Goal: Communication & Community: Answer question/provide support

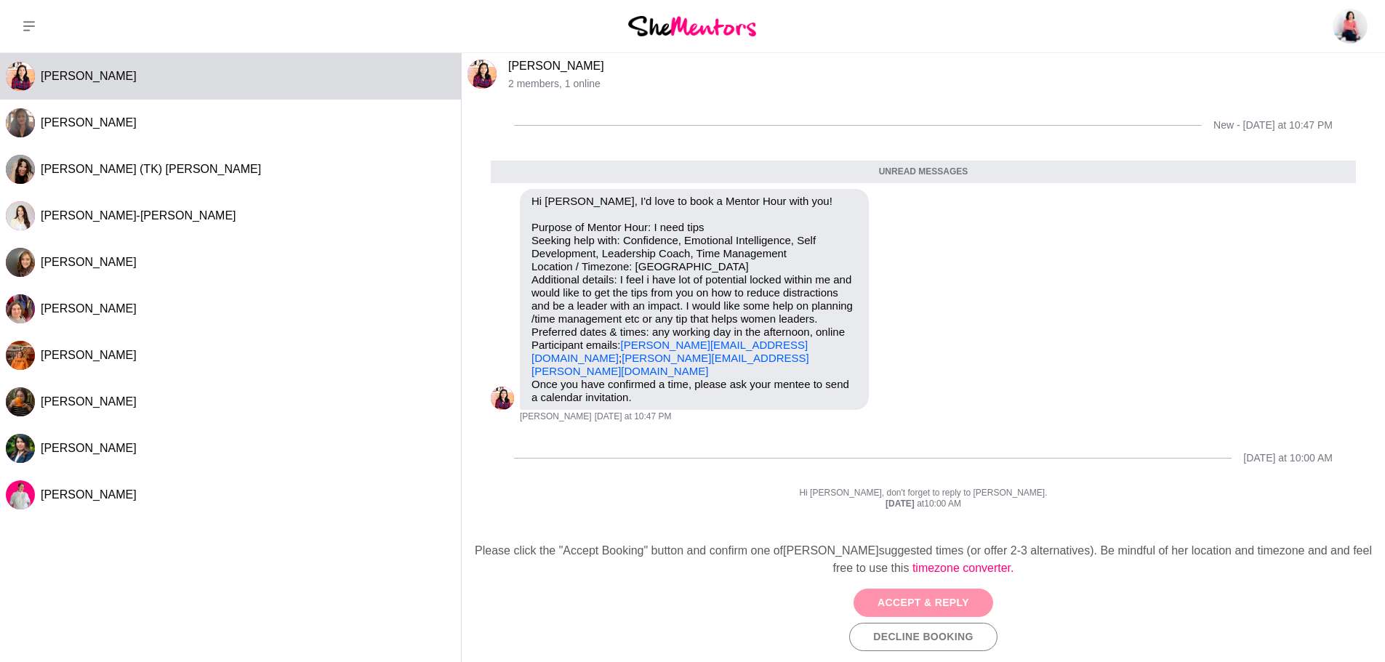
click at [896, 601] on button "Accept & Reply" at bounding box center [924, 603] width 140 height 28
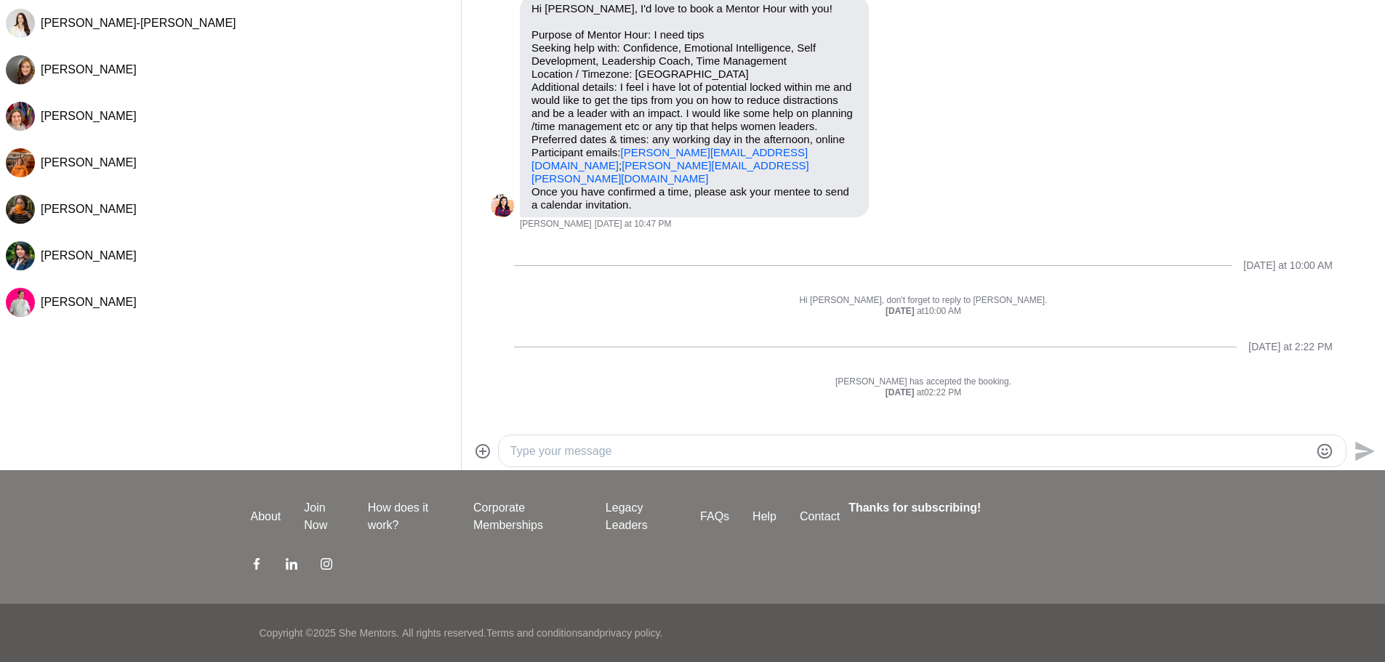
scroll to position [47, 0]
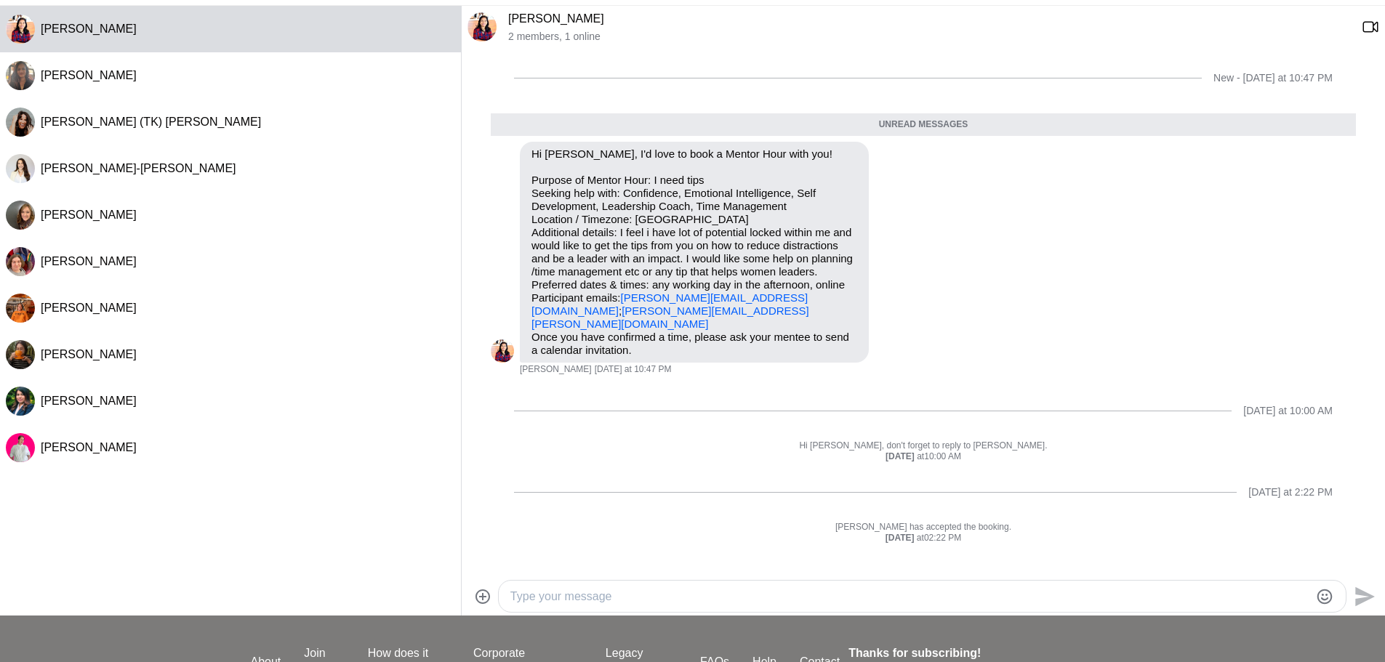
click at [628, 582] on div at bounding box center [922, 596] width 847 height 31
click at [623, 593] on textarea "Type your message" at bounding box center [909, 596] width 799 height 17
type textarea "Hi [PERSON_NAME], thanks for connecting! Would love to help you with unlocking …"
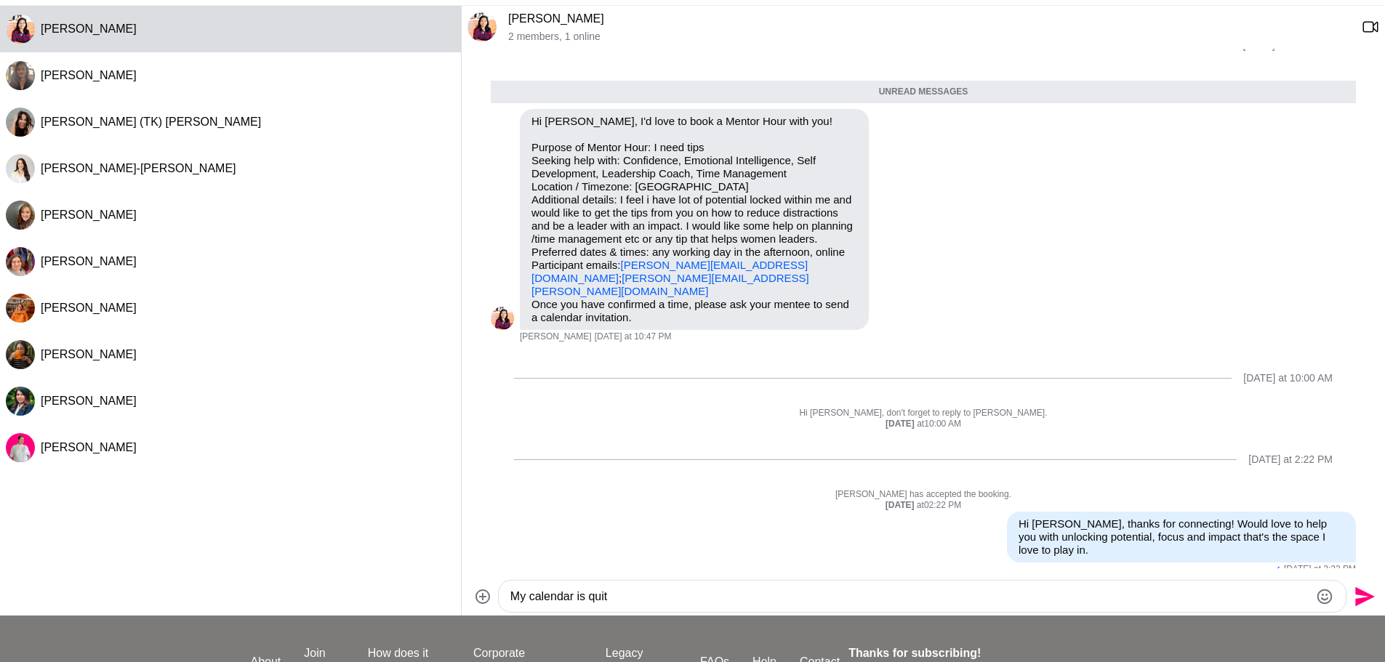
type textarea "My calendar is quite"
click at [613, 595] on textarea "My calendar is quite" at bounding box center [909, 596] width 799 height 17
click at [613, 596] on textarea "My calendar is quite" at bounding box center [909, 596] width 799 height 17
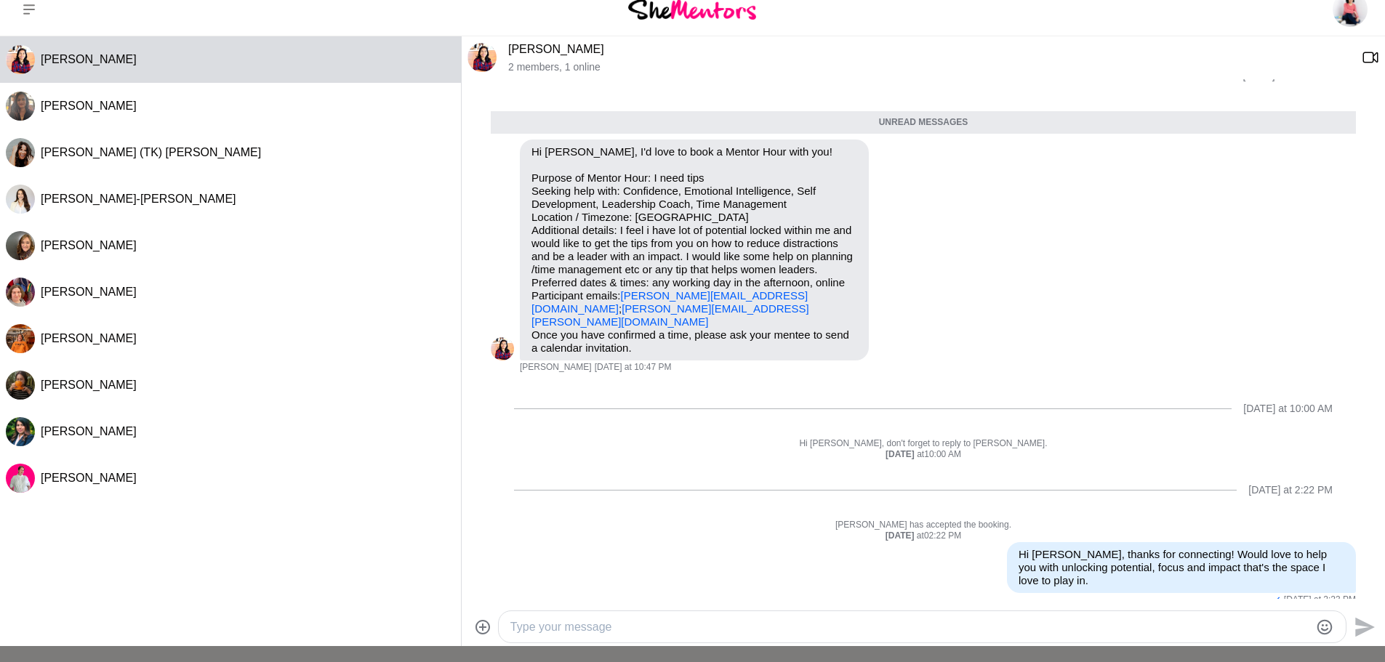
scroll to position [0, 0]
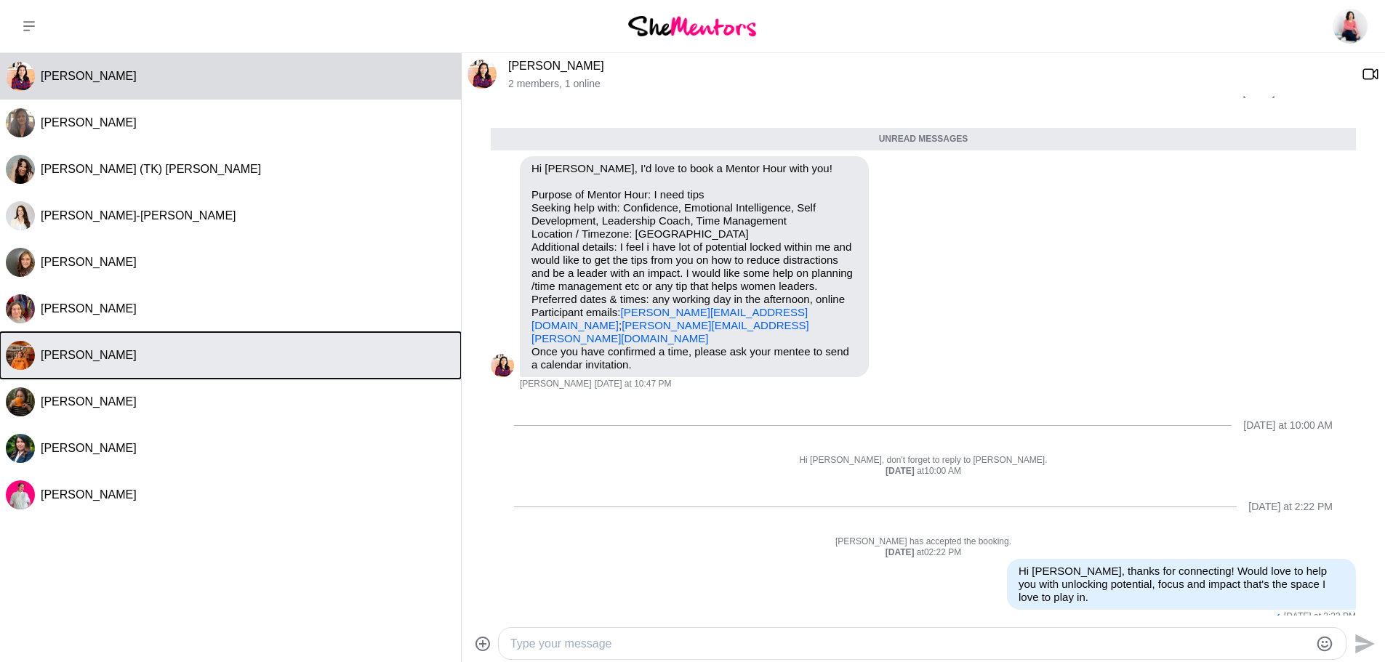
click at [70, 362] on div "[PERSON_NAME]" at bounding box center [248, 355] width 414 height 15
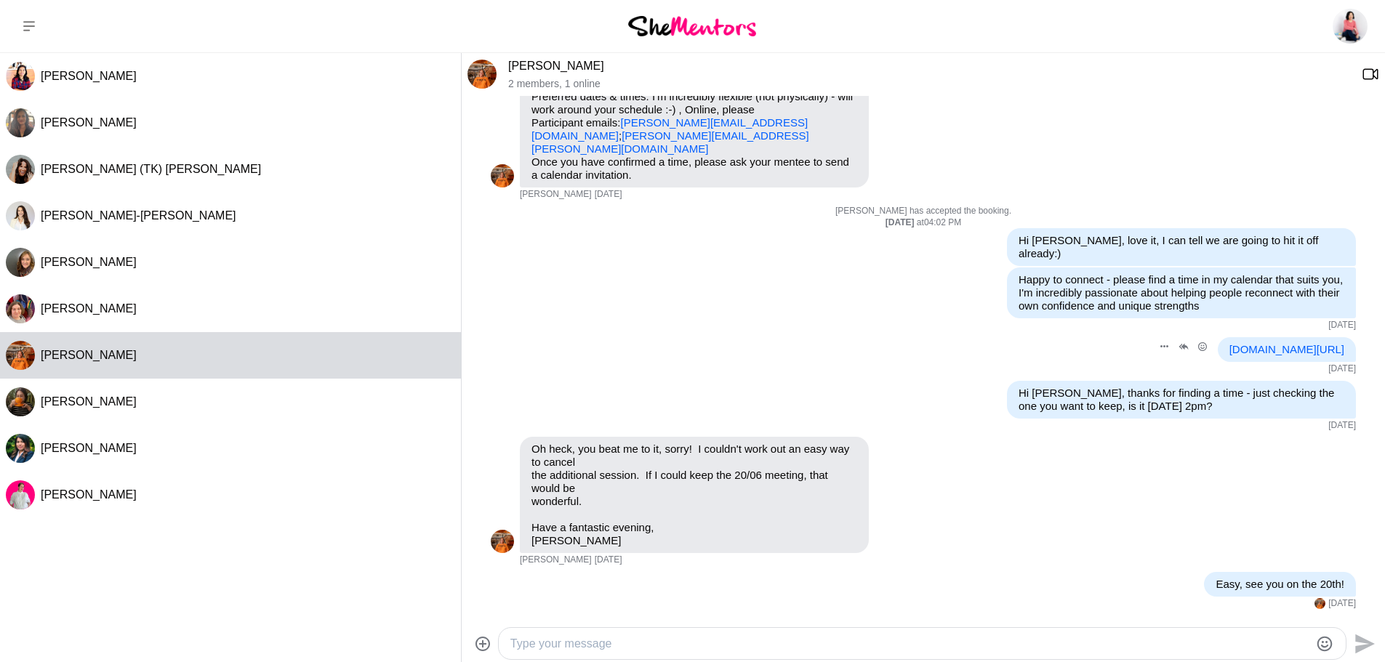
scroll to position [228, 0]
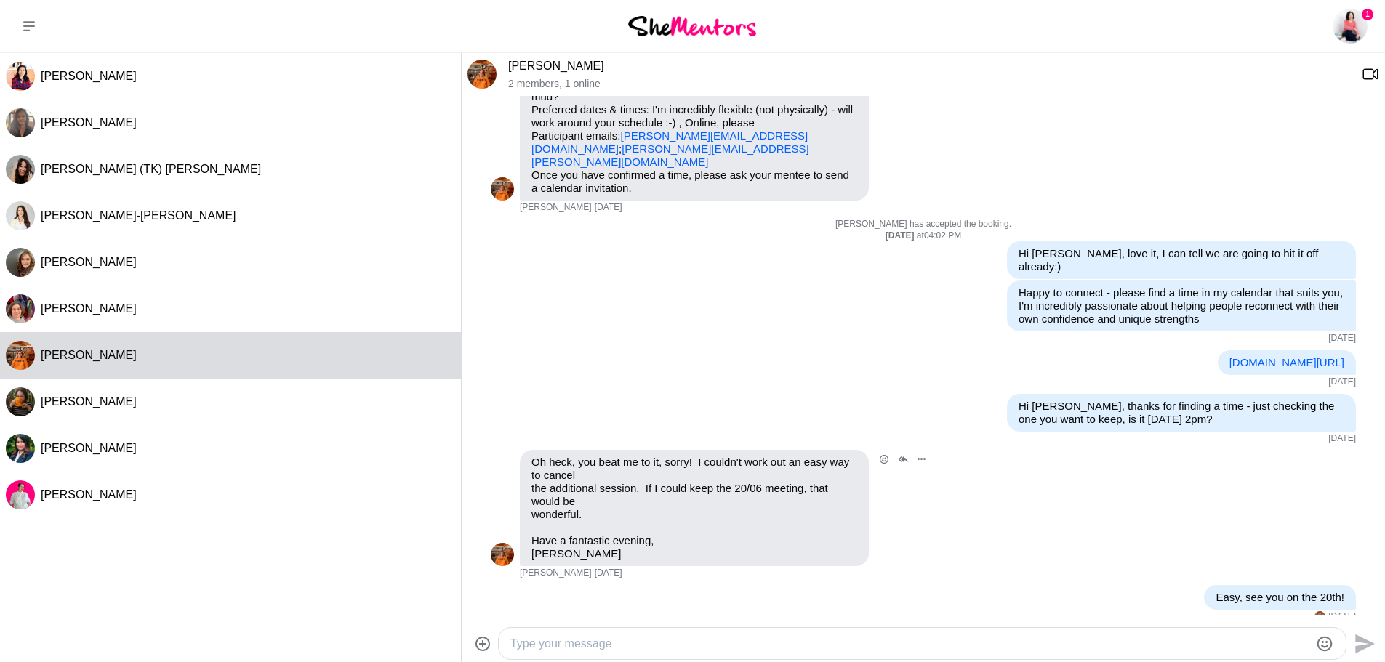
click at [502, 548] on img at bounding box center [502, 554] width 23 height 23
click at [486, 78] on img at bounding box center [482, 74] width 29 height 29
click at [497, 68] on div "[PERSON_NAME] 2 members , 1 online" at bounding box center [923, 74] width 923 height 43
click at [515, 67] on link "[PERSON_NAME]" at bounding box center [556, 66] width 96 height 12
